Goal: Task Accomplishment & Management: Use online tool/utility

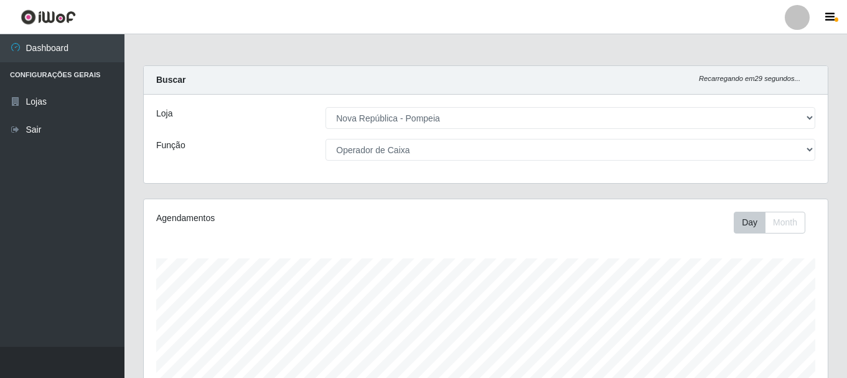
select select "64"
select select "22"
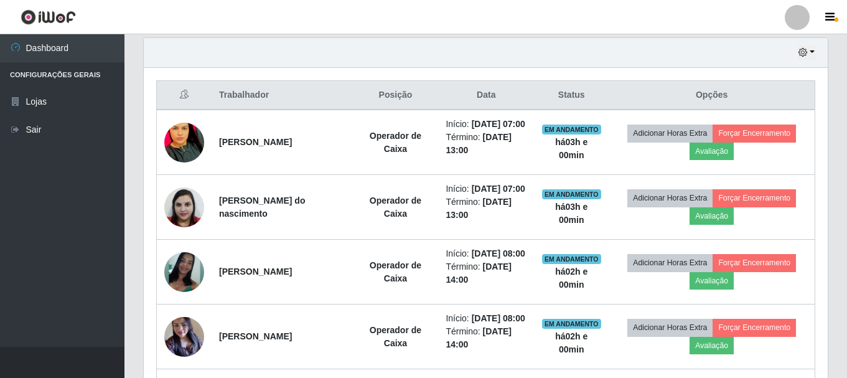
scroll to position [621749, 621323]
click at [827, 21] on icon "button" at bounding box center [829, 17] width 9 height 11
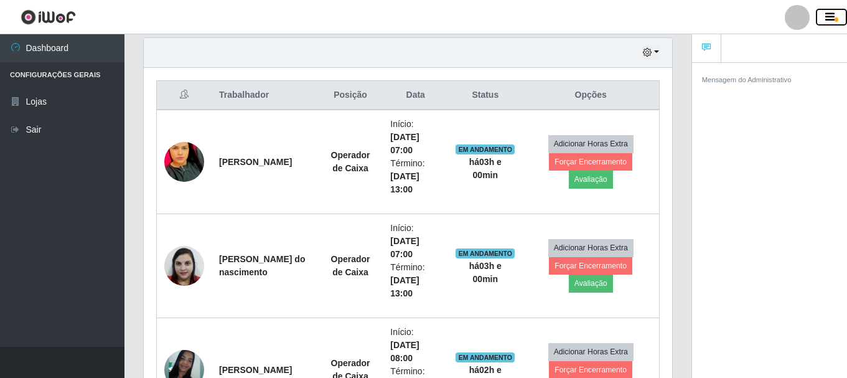
scroll to position [621749, 621479]
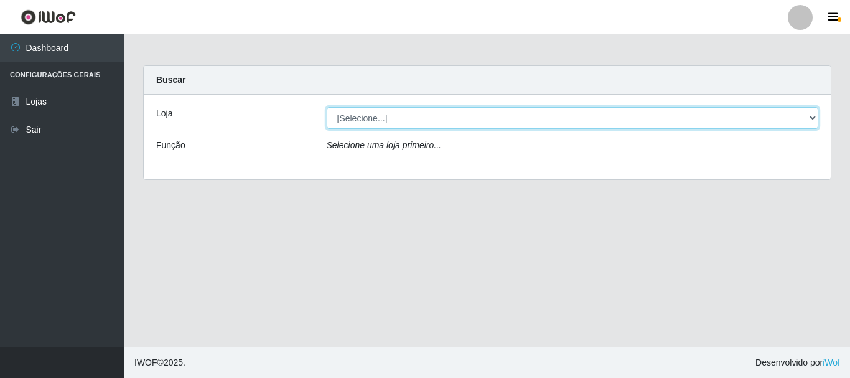
click at [815, 114] on select "[Selecione...] [GEOGRAPHIC_DATA] [GEOGRAPHIC_DATA]" at bounding box center [573, 118] width 492 height 22
select select "64"
click at [327, 107] on select "[Selecione...] [GEOGRAPHIC_DATA] [GEOGRAPHIC_DATA]" at bounding box center [573, 118] width 492 height 22
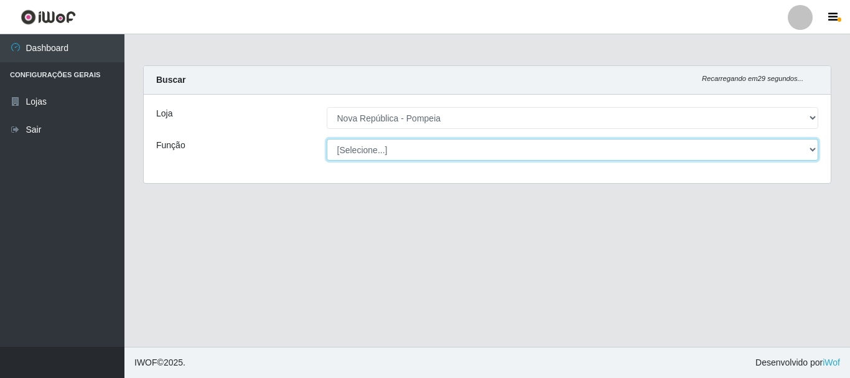
drag, startPoint x: 814, startPoint y: 150, endPoint x: 779, endPoint y: 141, distance: 36.7
click at [814, 150] on select "[Selecione...] Balconista Operador de Caixa Recepcionista Repositor" at bounding box center [573, 150] width 492 height 22
select select "22"
click at [327, 139] on select "[Selecione...] Balconista Operador de Caixa Recepcionista Repositor" at bounding box center [573, 150] width 492 height 22
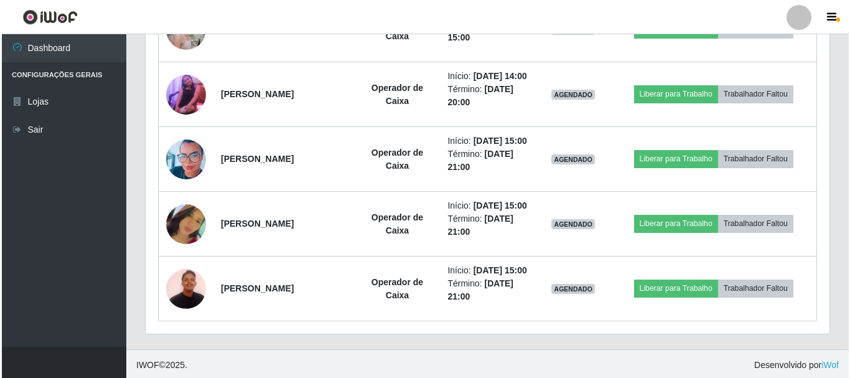
scroll to position [787, 0]
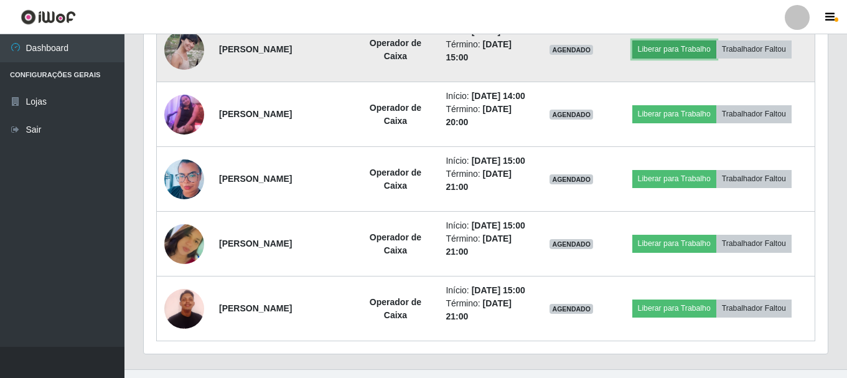
click at [671, 58] on button "Liberar para Trabalho" at bounding box center [674, 48] width 84 height 17
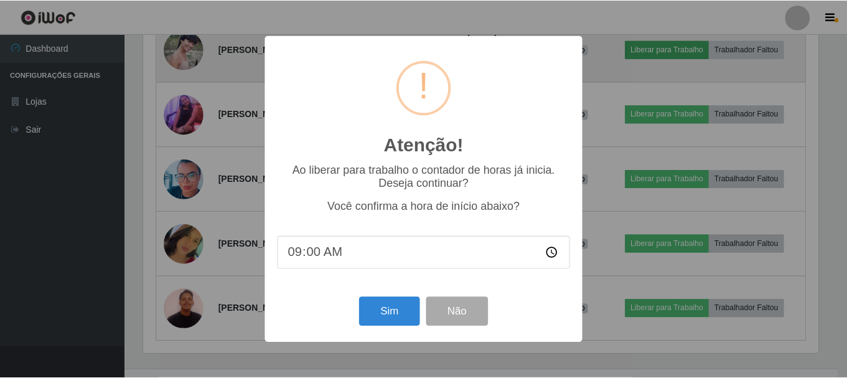
scroll to position [258, 677]
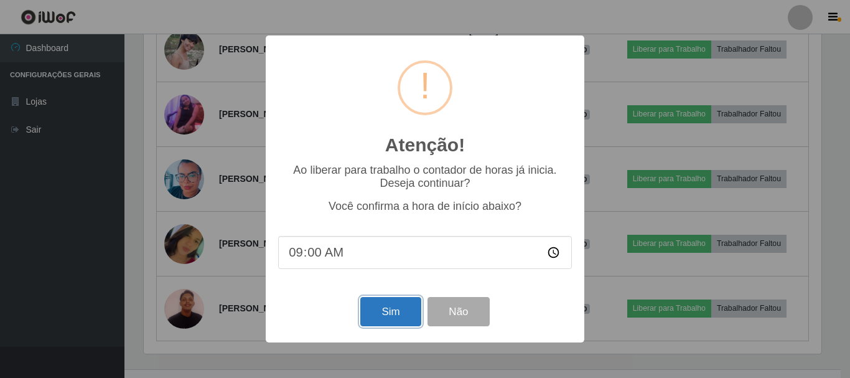
click at [390, 307] on button "Sim" at bounding box center [390, 311] width 60 height 29
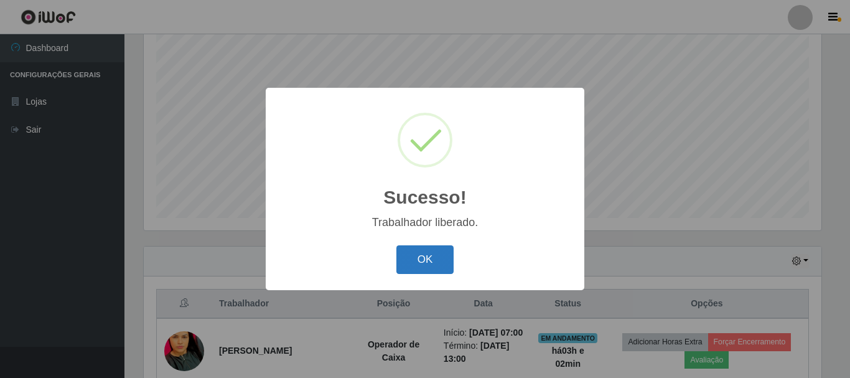
click at [447, 249] on button "OK" at bounding box center [425, 259] width 58 height 29
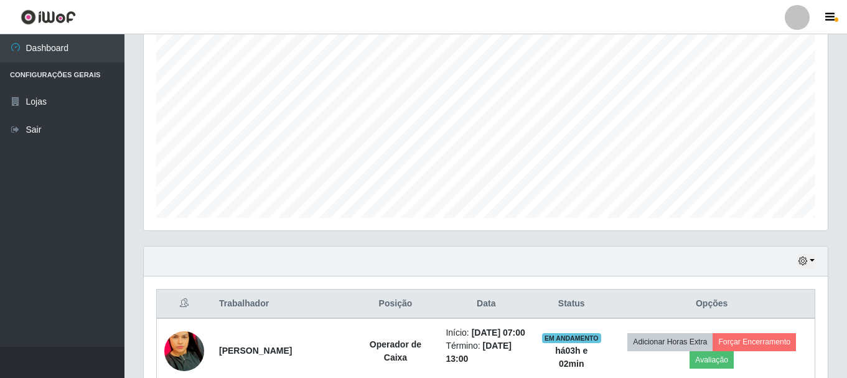
scroll to position [0, 0]
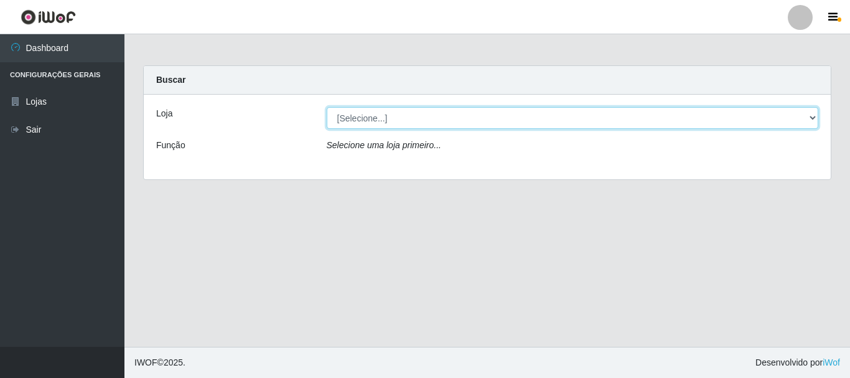
click at [810, 116] on select "[Selecione...] Nova República - Pajuçara Nova República - Pompeia" at bounding box center [573, 118] width 492 height 22
select select "64"
click at [327, 107] on select "[Selecione...] [GEOGRAPHIC_DATA] [GEOGRAPHIC_DATA]" at bounding box center [573, 118] width 492 height 22
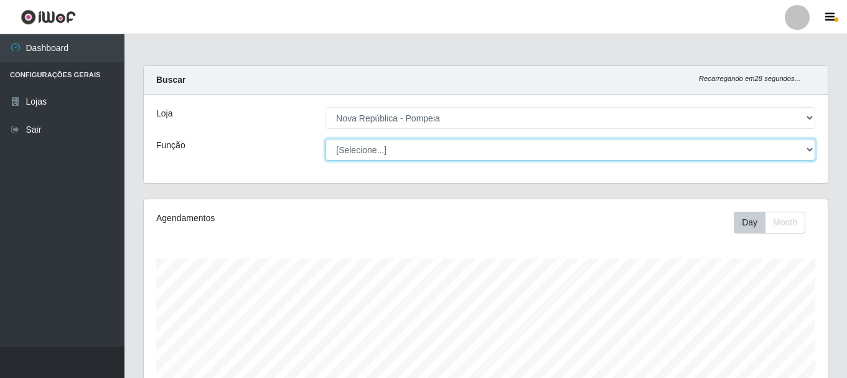
drag, startPoint x: 808, startPoint y: 148, endPoint x: 803, endPoint y: 144, distance: 6.6
click at [808, 148] on select "[Selecione...] Balconista Operador de Caixa Recepcionista Repositor" at bounding box center [570, 150] width 490 height 22
select select "22"
click at [325, 139] on select "[Selecione...] Balconista Operador de Caixa Recepcionista Repositor" at bounding box center [570, 150] width 490 height 22
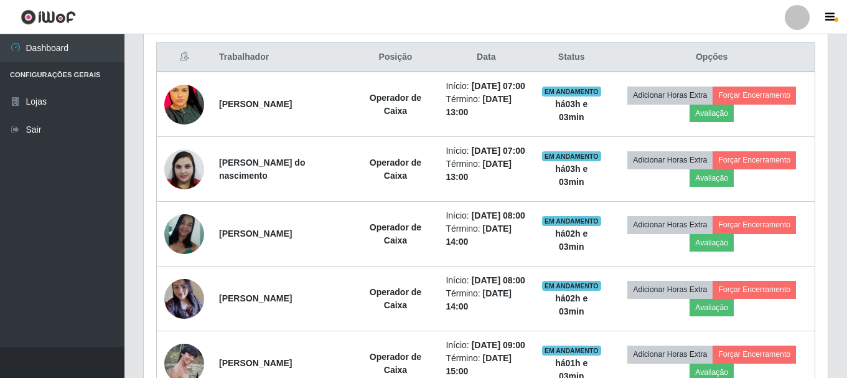
scroll to position [0, 0]
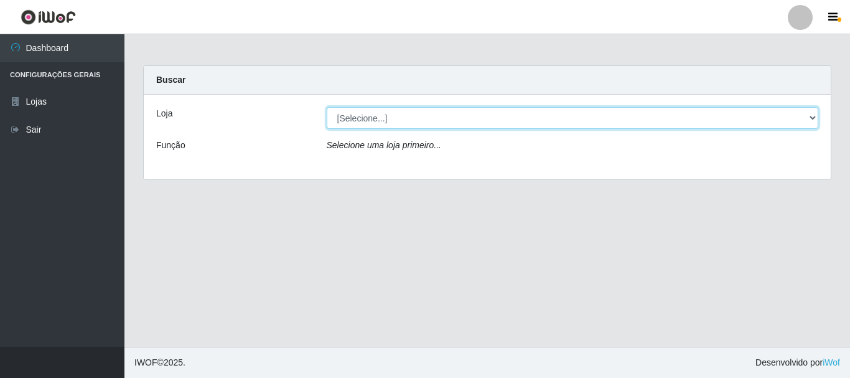
click at [395, 108] on select "[Selecione...] [GEOGRAPHIC_DATA] [GEOGRAPHIC_DATA]" at bounding box center [573, 118] width 492 height 22
select select "64"
click at [327, 107] on select "[Selecione...] Nova República - Pajuçara Nova República - Pompeia" at bounding box center [573, 118] width 492 height 22
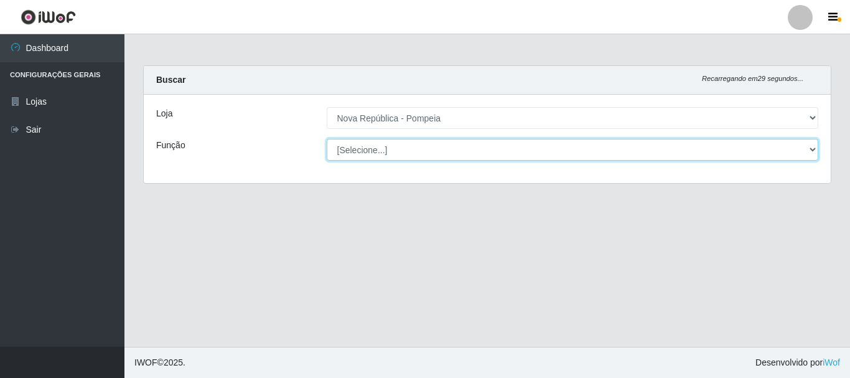
click at [434, 152] on select "[Selecione...] Balconista Operador de Caixa Recepcionista Repositor" at bounding box center [573, 150] width 492 height 22
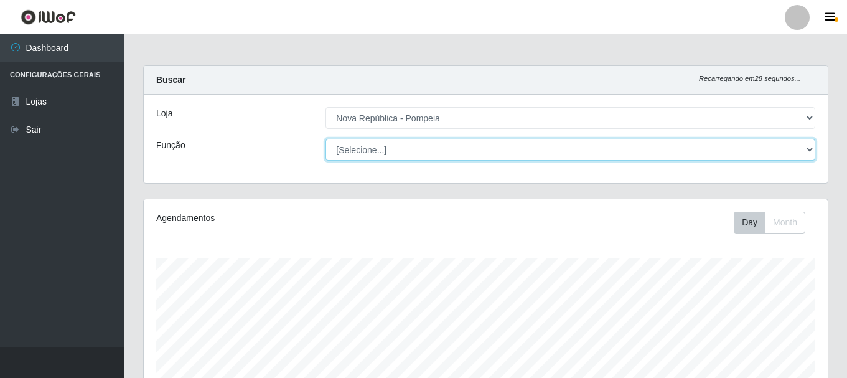
scroll to position [258, 684]
select select "22"
click at [325, 139] on select "[Selecione...] Balconista Operador de Caixa Recepcionista Repositor" at bounding box center [570, 150] width 490 height 22
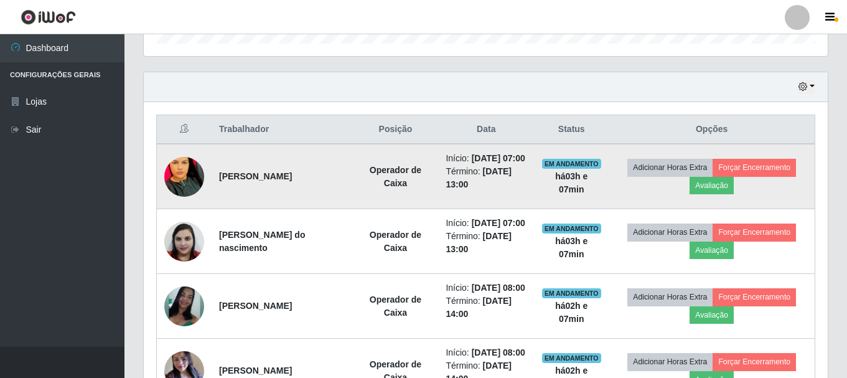
scroll to position [367, 0]
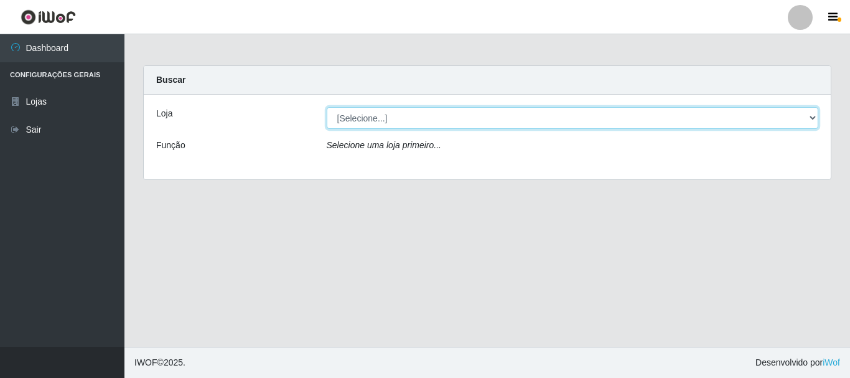
click at [370, 118] on select "[Selecione...] [GEOGRAPHIC_DATA] [GEOGRAPHIC_DATA]" at bounding box center [573, 118] width 492 height 22
select select "64"
click at [327, 107] on select "[Selecione...] [GEOGRAPHIC_DATA] [GEOGRAPHIC_DATA]" at bounding box center [573, 118] width 492 height 22
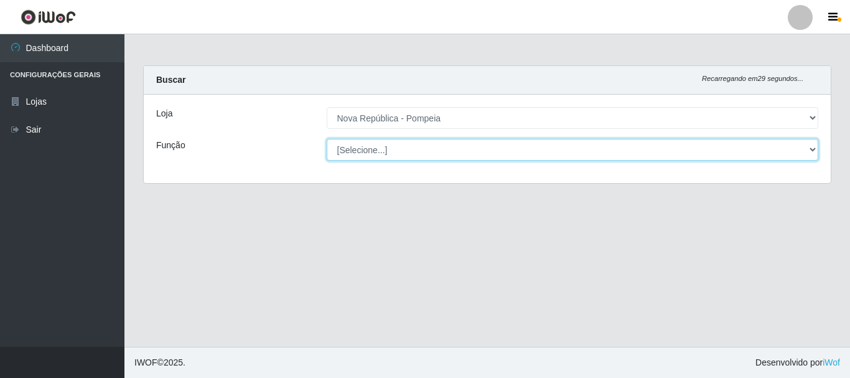
click at [384, 149] on select "[Selecione...] Balconista Operador de Caixa Recepcionista Repositor" at bounding box center [573, 150] width 492 height 22
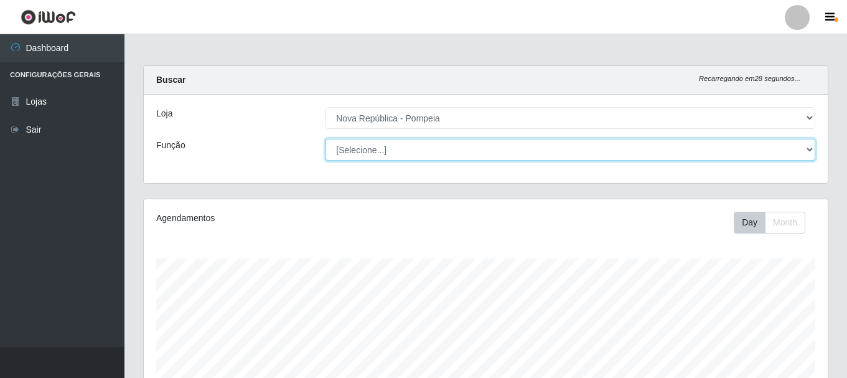
scroll to position [258, 684]
select select "22"
click at [325, 139] on select "[Selecione...] Balconista Operador de Caixa Recepcionista Repositor" at bounding box center [570, 150] width 490 height 22
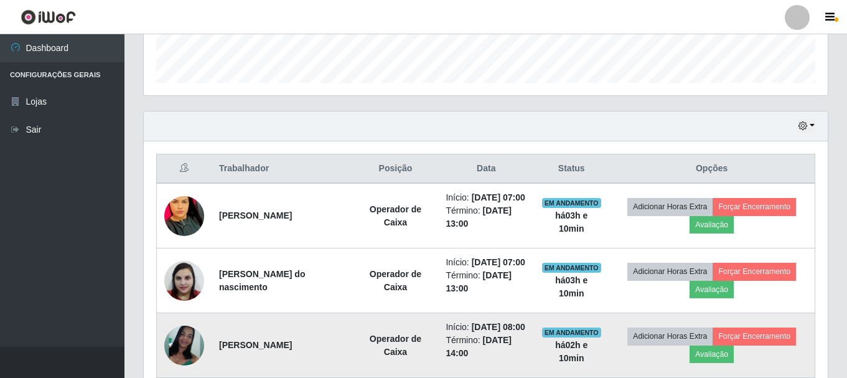
scroll to position [351, 0]
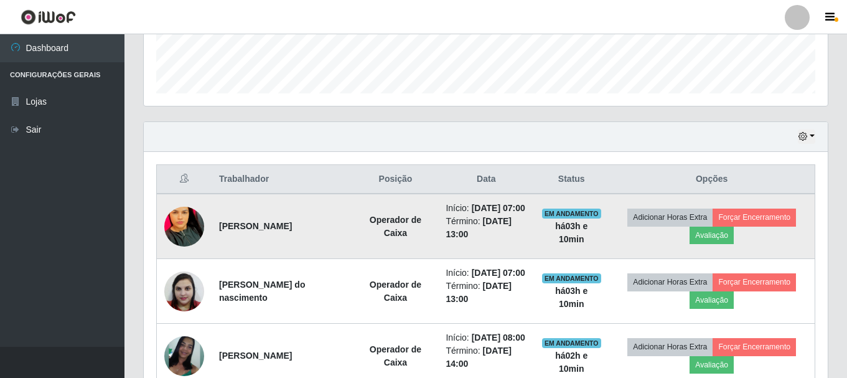
drag, startPoint x: 218, startPoint y: 233, endPoint x: 332, endPoint y: 233, distance: 113.8
click at [329, 235] on td "Luana Siqueira de souza" at bounding box center [281, 225] width 141 height 65
copy strong "Luana Siqueira de souza"
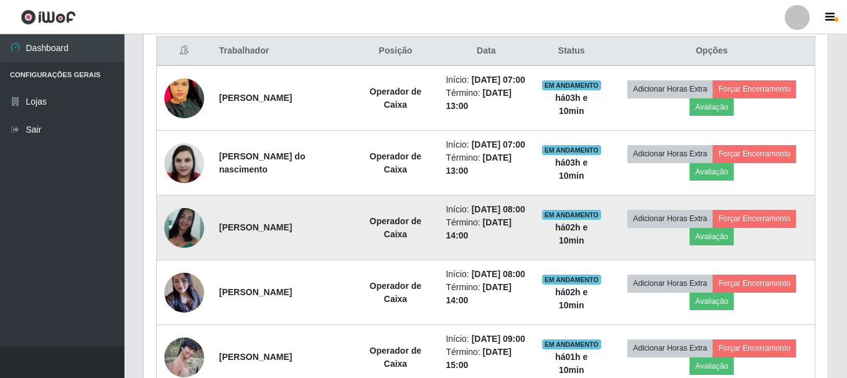
scroll to position [538, 0]
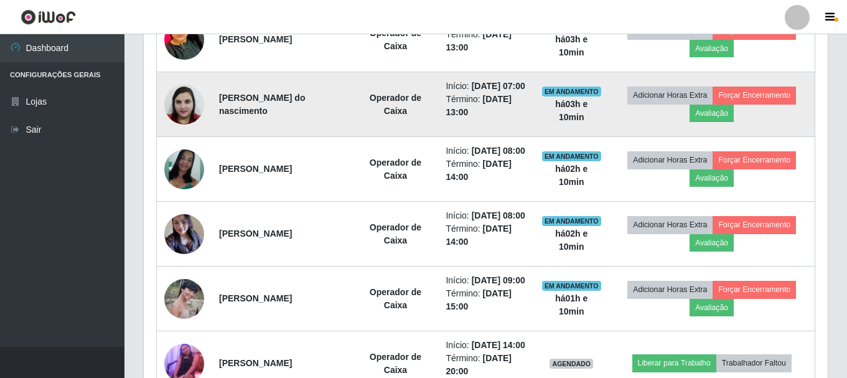
click at [220, 116] on strong "Sinara Sabino Barbosa Lopes do nascimento" at bounding box center [262, 104] width 86 height 23
drag, startPoint x: 217, startPoint y: 116, endPoint x: 345, endPoint y: 134, distance: 128.8
click at [345, 134] on td "Sinara Sabino Barbosa Lopes do nascimento" at bounding box center [281, 104] width 141 height 65
copy strong "Sinara Sabino Barbosa Lopes do nascimento"
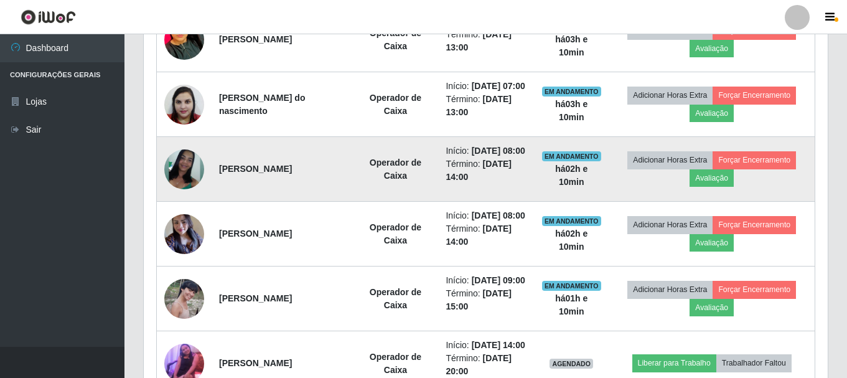
drag, startPoint x: 220, startPoint y: 202, endPoint x: 347, endPoint y: 192, distance: 127.9
click at [352, 198] on td "Andreiza Alves de Moura" at bounding box center [281, 169] width 141 height 65
copy strong "Andreiza Alves de Moura"
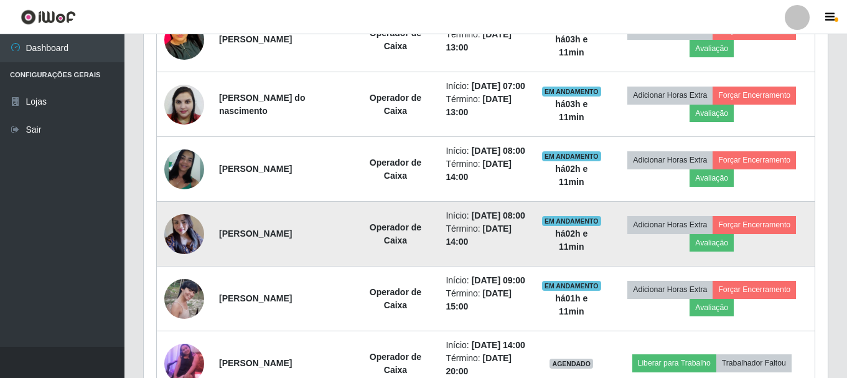
drag, startPoint x: 213, startPoint y: 270, endPoint x: 333, endPoint y: 300, distance: 124.3
click at [327, 266] on td "Kristianne Suelly do Nascimento Ferreira" at bounding box center [281, 234] width 141 height 65
copy strong "Kristianne Suelly do Nascimento Ferreira"
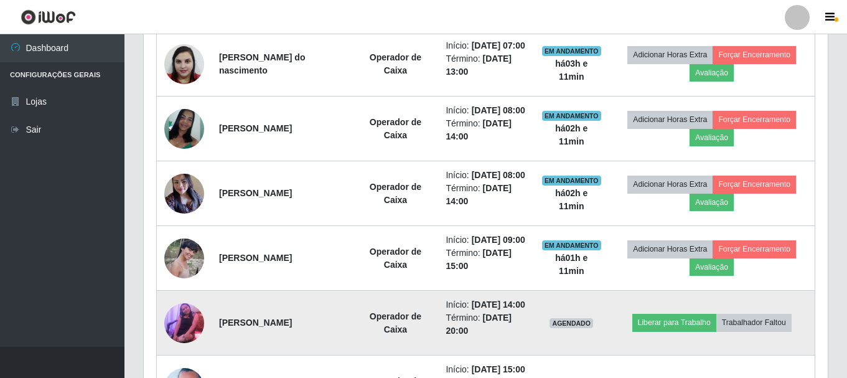
scroll to position [600, 0]
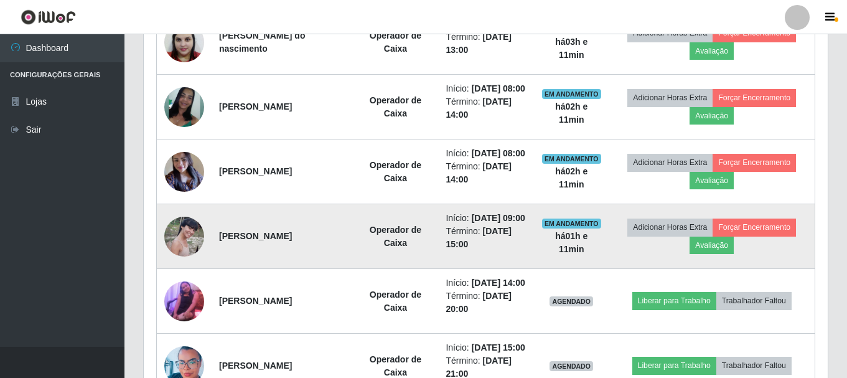
drag, startPoint x: 214, startPoint y: 292, endPoint x: 364, endPoint y: 295, distance: 150.6
click at [352, 269] on td "Rebeca Marta Galvão de Souza" at bounding box center [281, 236] width 141 height 65
drag, startPoint x: 366, startPoint y: 297, endPoint x: 245, endPoint y: 313, distance: 121.7
drag, startPoint x: 245, startPoint y: 313, endPoint x: 361, endPoint y: 301, distance: 116.9
click at [352, 269] on td "Rebeca Marta Galvão de Souza" at bounding box center [281, 236] width 141 height 65
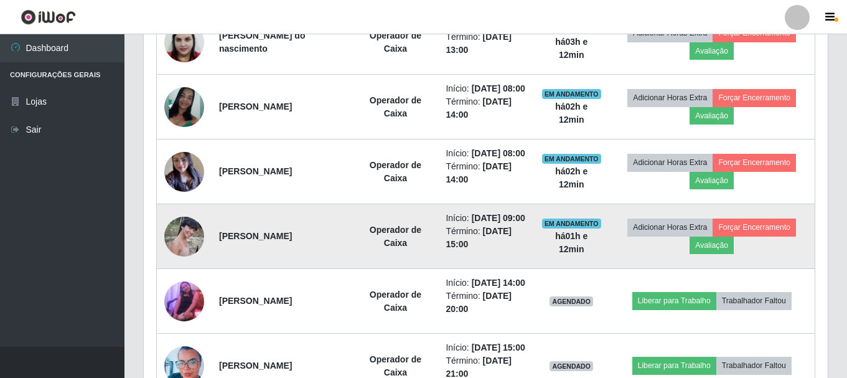
copy strong "Rebeca Marta Galvão de Souza"
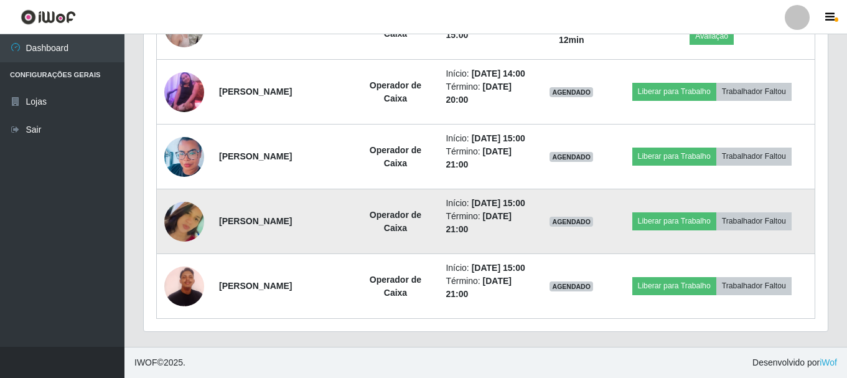
scroll to position [849, 0]
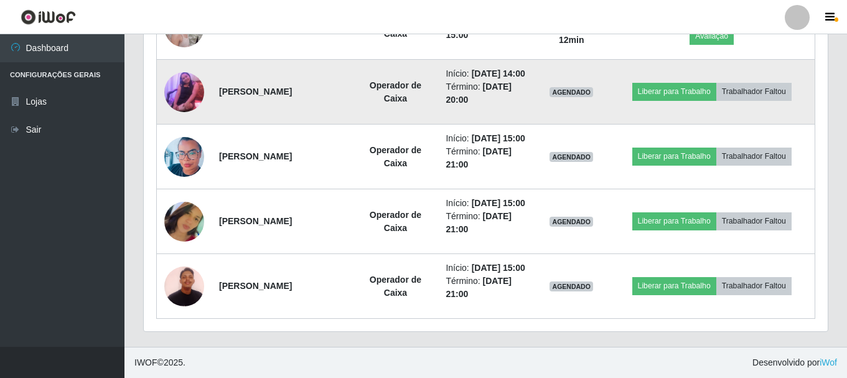
drag, startPoint x: 217, startPoint y: 126, endPoint x: 346, endPoint y: 126, distance: 129.4
click at [346, 124] on td "jucilene victor de souza" at bounding box center [281, 92] width 141 height 65
copy strong "jucilene victor de souza"
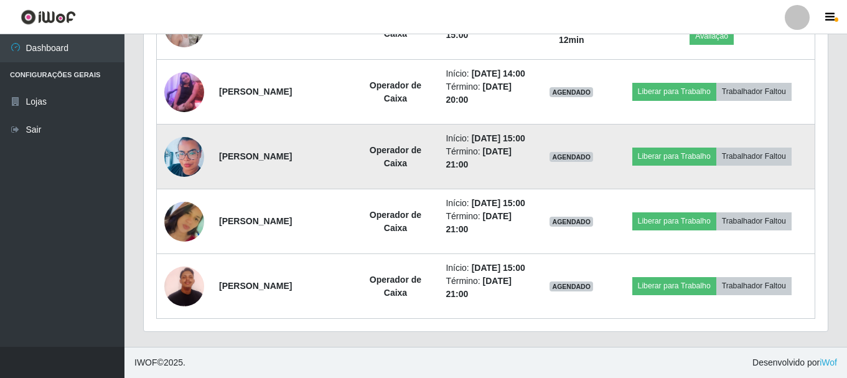
drag, startPoint x: 217, startPoint y: 121, endPoint x: 345, endPoint y: 148, distance: 131.0
click at [345, 148] on td "Samara Caroline Oliveira De Souza" at bounding box center [281, 156] width 141 height 65
copy strong "Samara Caroline Oliveira De Souza"
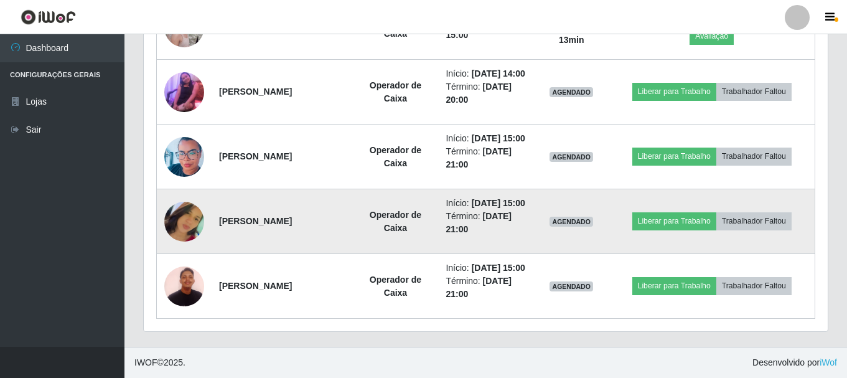
drag, startPoint x: 219, startPoint y: 195, endPoint x: 325, endPoint y: 216, distance: 108.3
click at [325, 216] on td "Joana Maria do Nascimento Catarino" at bounding box center [281, 221] width 141 height 65
drag, startPoint x: 326, startPoint y: 207, endPoint x: 323, endPoint y: 215, distance: 8.5
copy strong "Joana Maria do Nascimento Catarino"
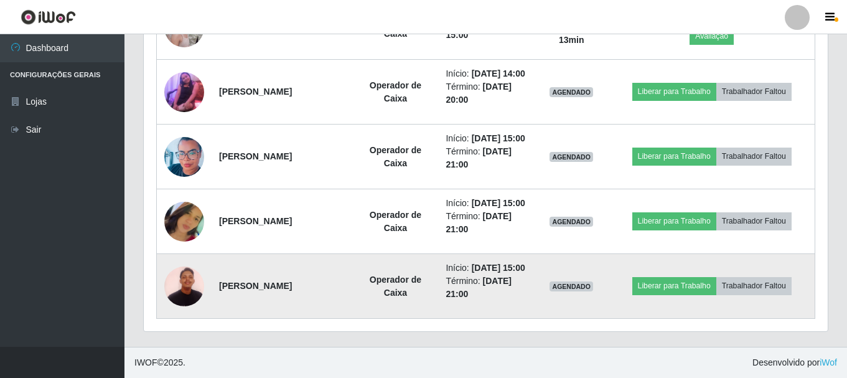
drag, startPoint x: 218, startPoint y: 283, endPoint x: 355, endPoint y: 289, distance: 137.0
click at [352, 289] on td "Mucio Vicente de Oliveira" at bounding box center [281, 286] width 141 height 65
copy strong "Mucio Vicente de Oliveira"
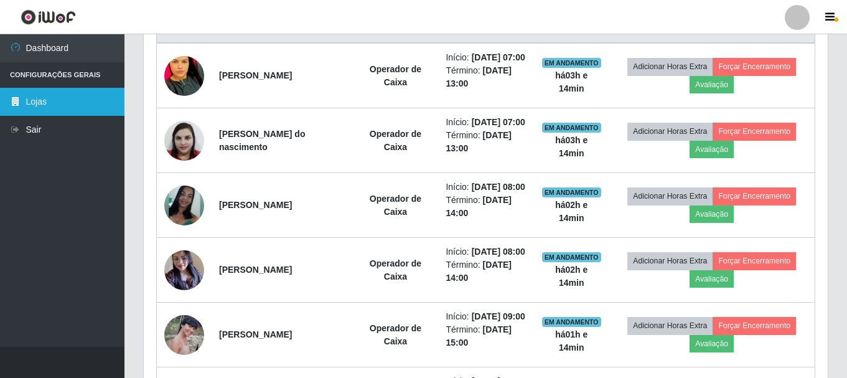
scroll to position [491, 0]
